Goal: Use online tool/utility: Use online tool/utility

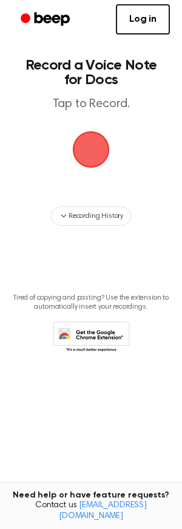
click at [93, 139] on span "button" at bounding box center [90, 149] width 39 height 39
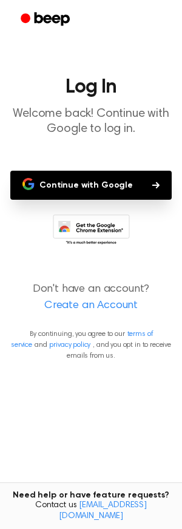
click at [134, 173] on button "Continue with Google" at bounding box center [90, 185] width 161 height 29
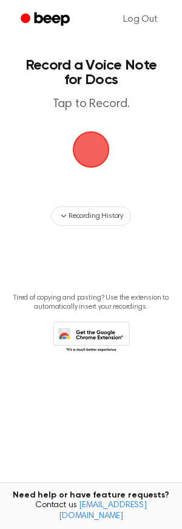
click at [89, 152] on span "button" at bounding box center [90, 149] width 45 height 45
drag, startPoint x: 89, startPoint y: 152, endPoint x: -172, endPoint y: 88, distance: 269.1
click at [0, 88] on html "Log Out Record a Voice Note for Docs Tap to Record. Recording History Tired of …" at bounding box center [91, 264] width 182 height 529
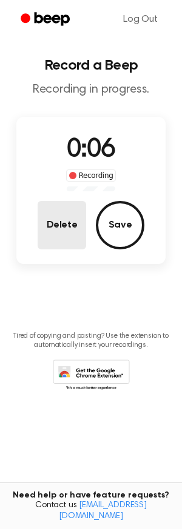
click at [67, 221] on button "Delete" at bounding box center [62, 225] width 48 height 48
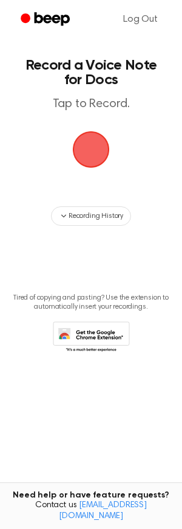
click at [79, 143] on span "button" at bounding box center [90, 149] width 47 height 47
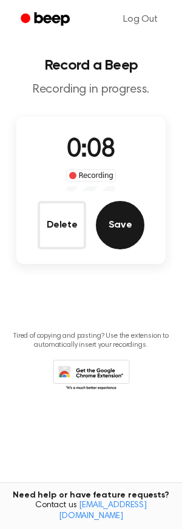
click at [118, 226] on button "Save" at bounding box center [120, 225] width 48 height 48
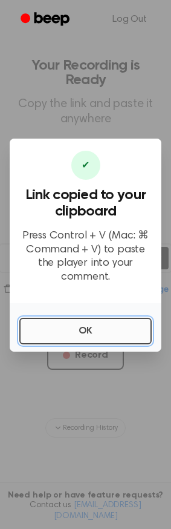
click at [109, 323] on button "OK" at bounding box center [85, 331] width 133 height 27
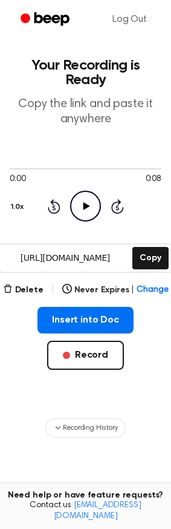
click at [67, 97] on p "Copy the link and paste it anywhere" at bounding box center [86, 112] width 152 height 30
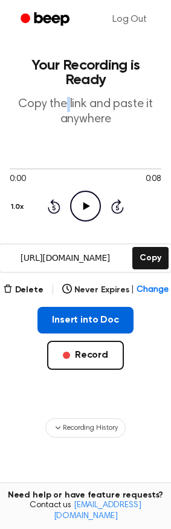
click at [70, 307] on button "Insert into Doc" at bounding box center [86, 320] width 96 height 27
